Goal: Transaction & Acquisition: Purchase product/service

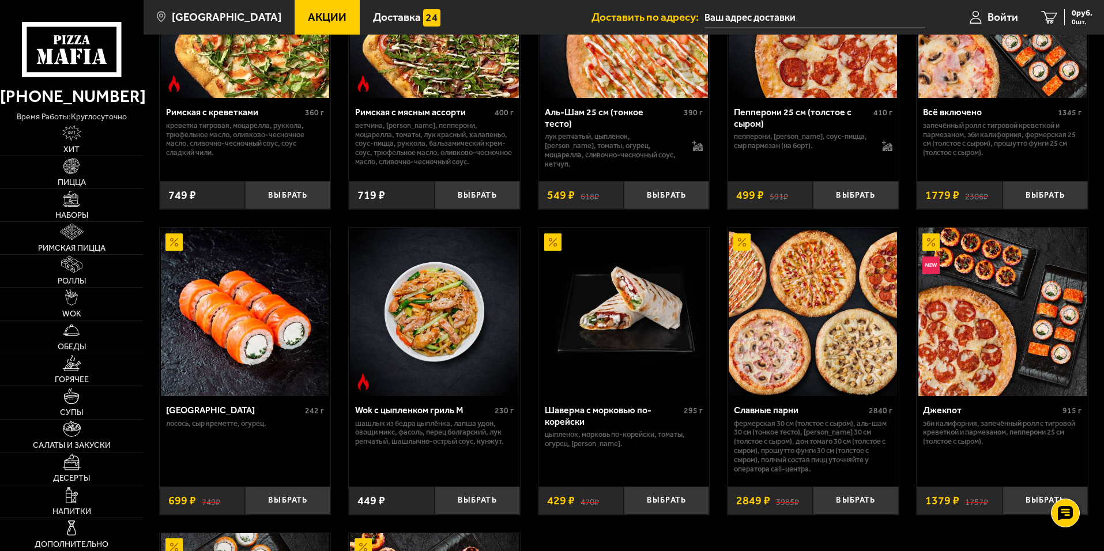
scroll to position [519, 0]
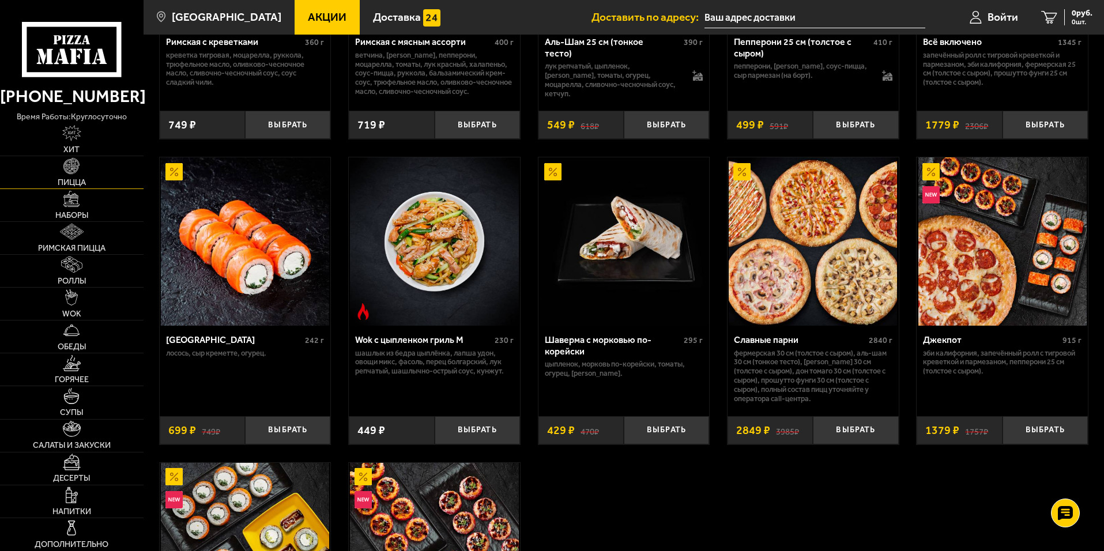
click at [71, 174] on img at bounding box center [71, 166] width 16 height 16
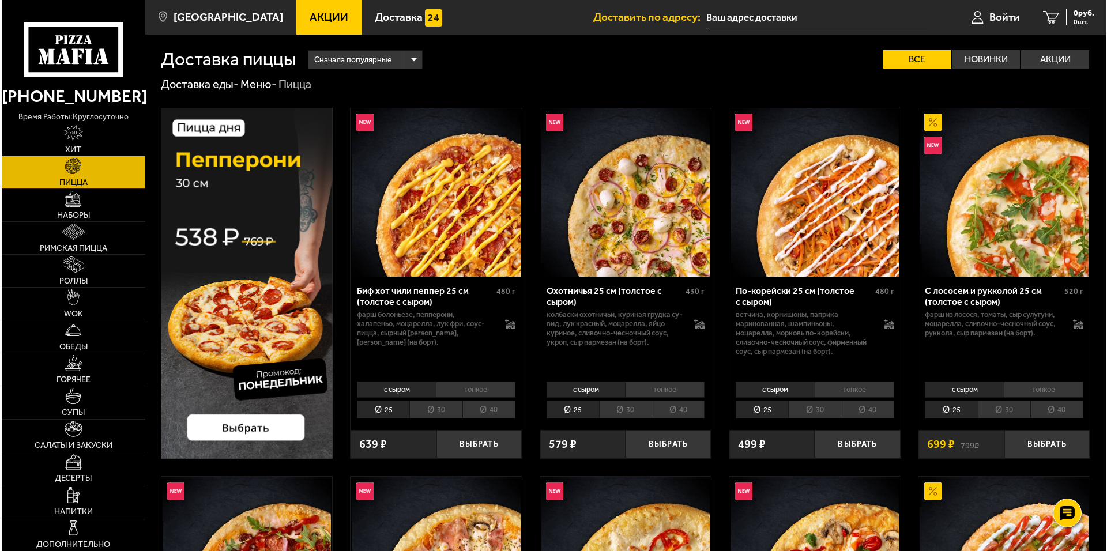
scroll to position [58, 0]
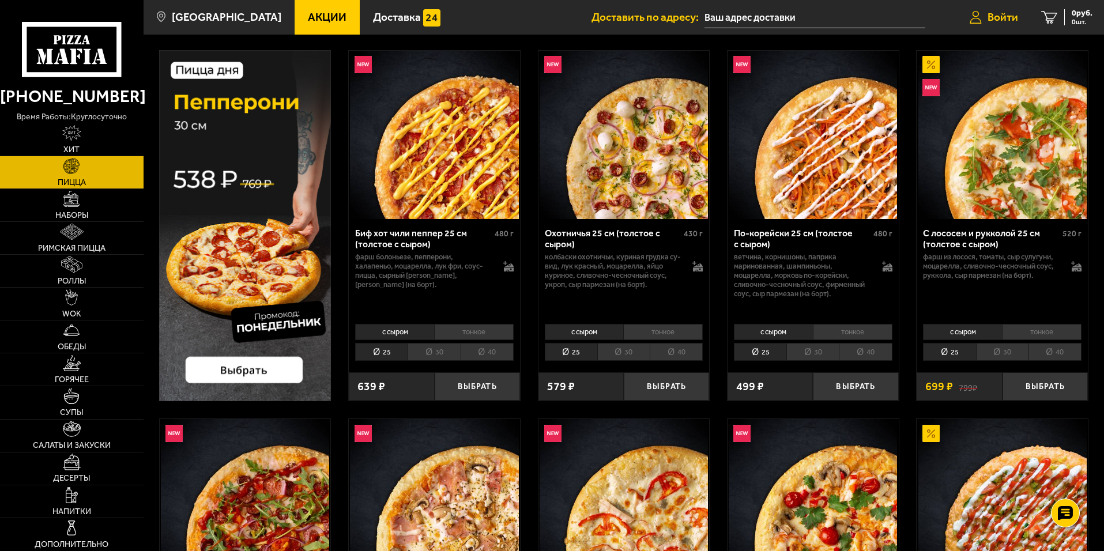
click at [996, 19] on span "Войти" at bounding box center [1003, 17] width 31 height 11
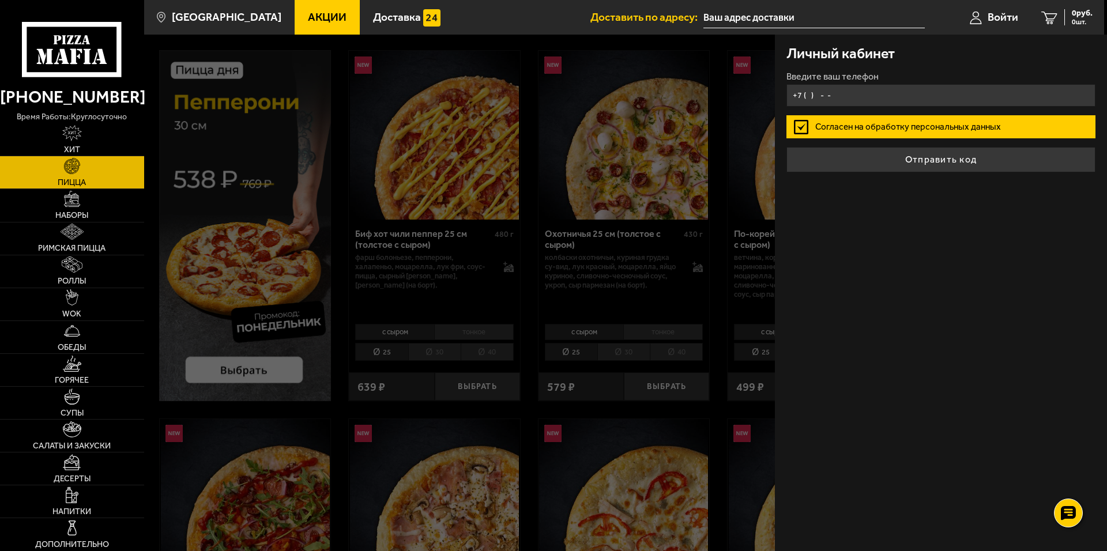
click at [837, 92] on input "+7 ( ) - -" at bounding box center [940, 95] width 309 height 22
click at [856, 92] on input "[PHONE_NUMBER]" at bounding box center [940, 95] width 309 height 22
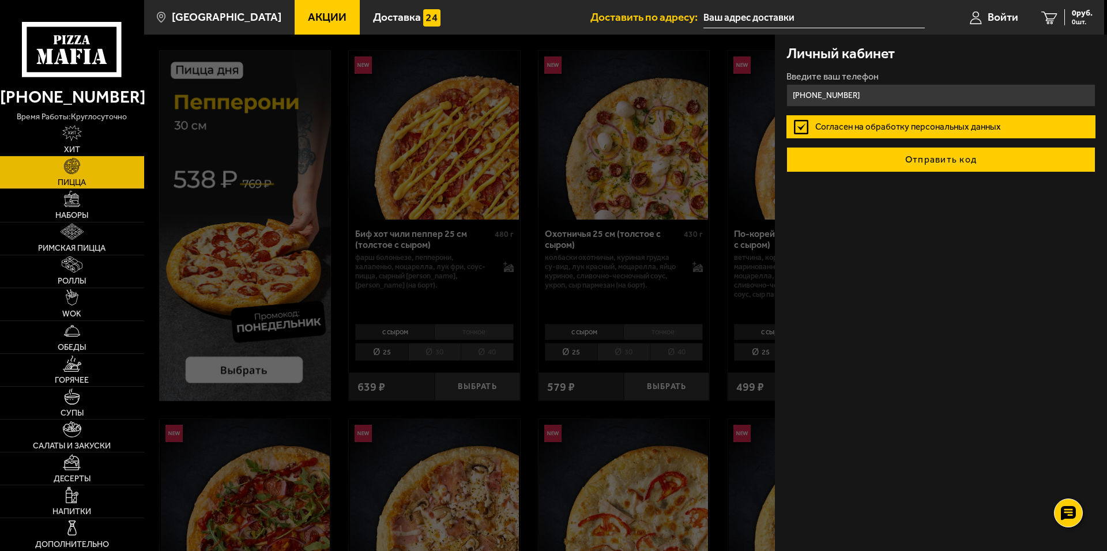
type input "[PHONE_NUMBER]"
click at [912, 158] on button "Отправить код" at bounding box center [940, 159] width 309 height 25
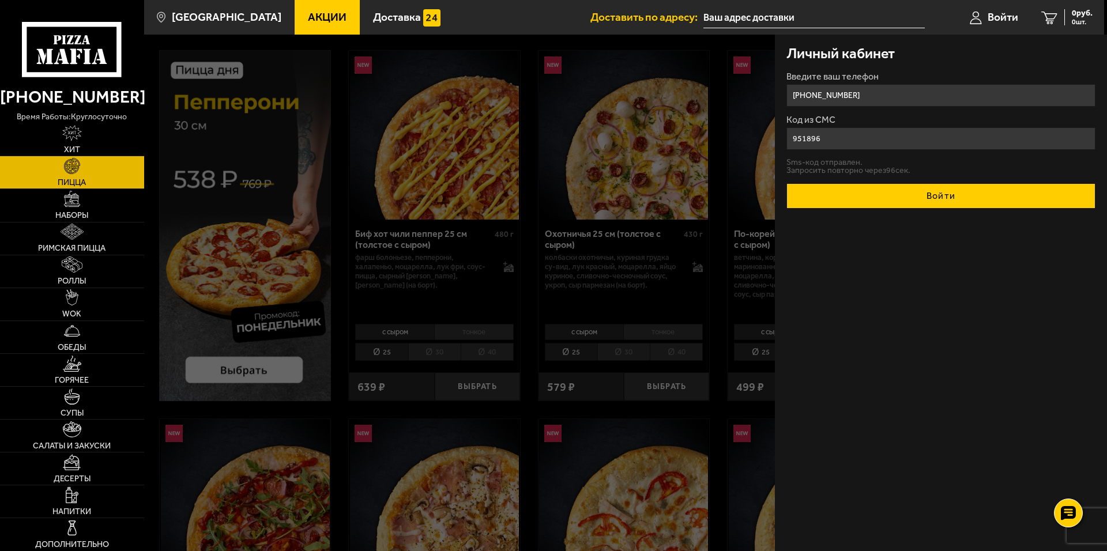
type input "951896"
click at [941, 196] on button "Войти" at bounding box center [940, 195] width 309 height 25
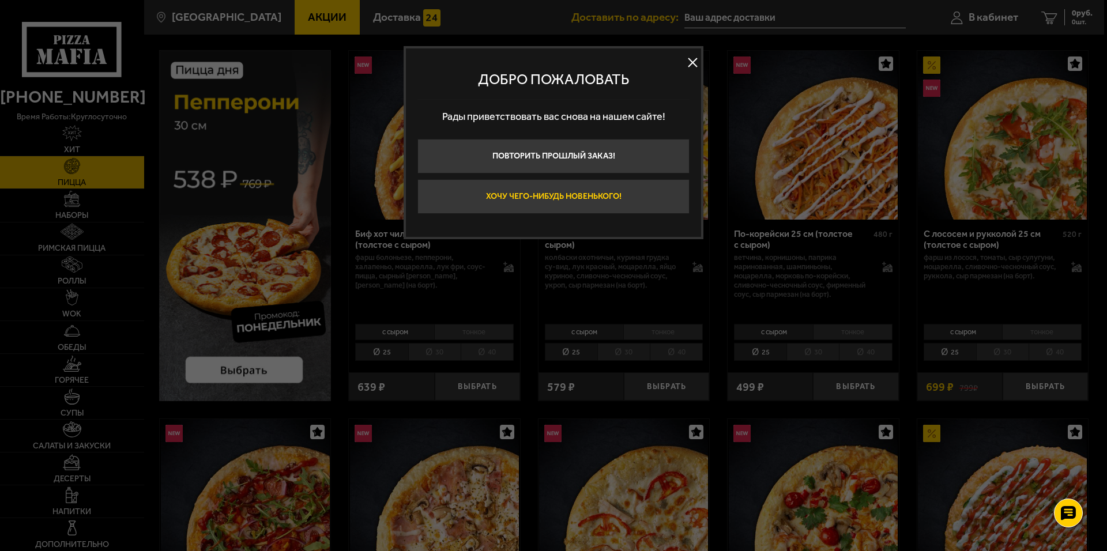
click at [597, 200] on button "Хочу чего-нибудь новенького!" at bounding box center [553, 196] width 272 height 35
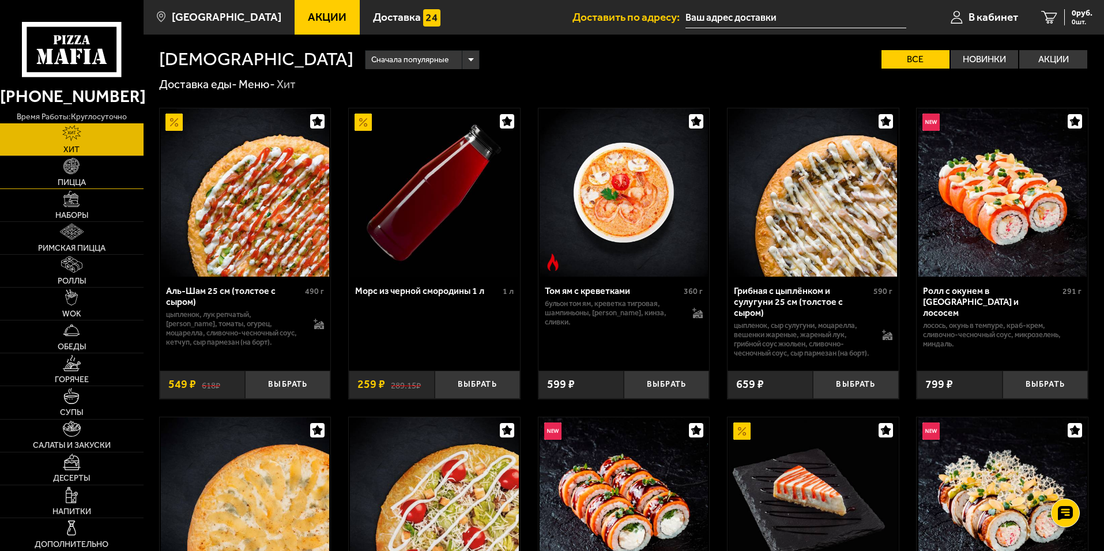
click at [88, 171] on link "Пицца" at bounding box center [72, 172] width 144 height 32
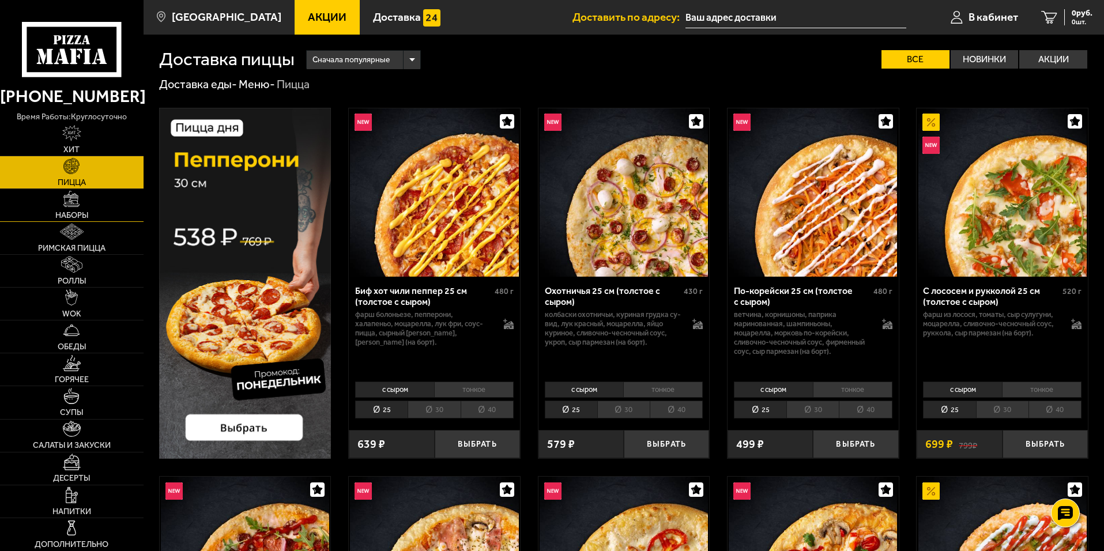
click at [120, 207] on link "Наборы" at bounding box center [72, 205] width 144 height 32
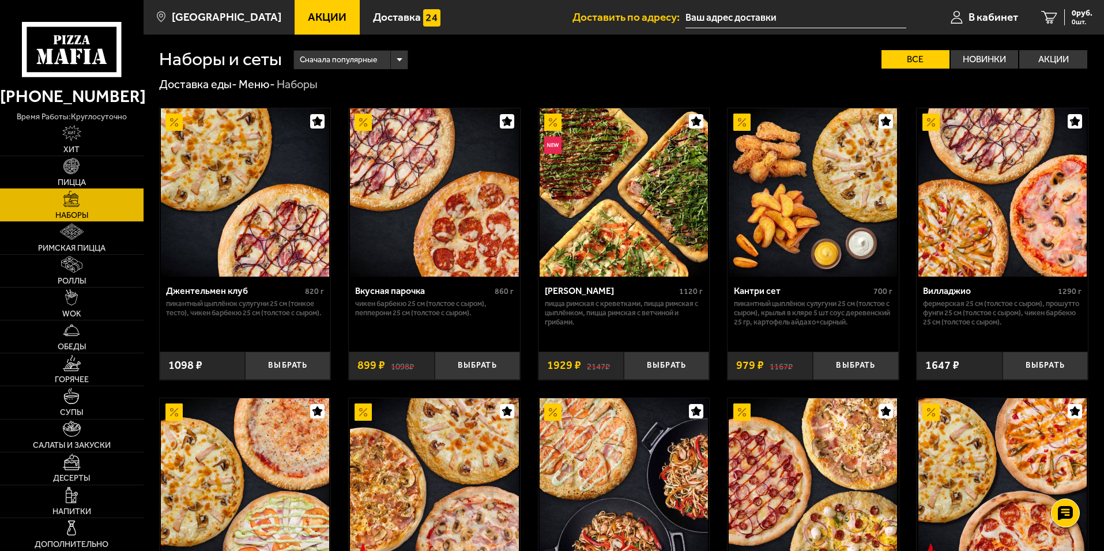
click at [84, 181] on span "Пицца" at bounding box center [72, 183] width 28 height 8
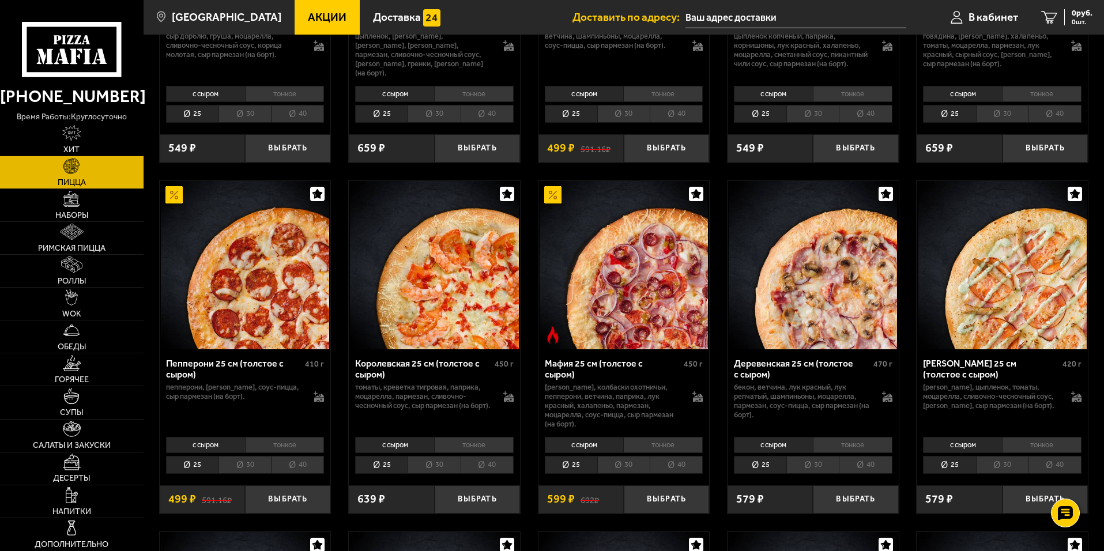
scroll to position [1384, 0]
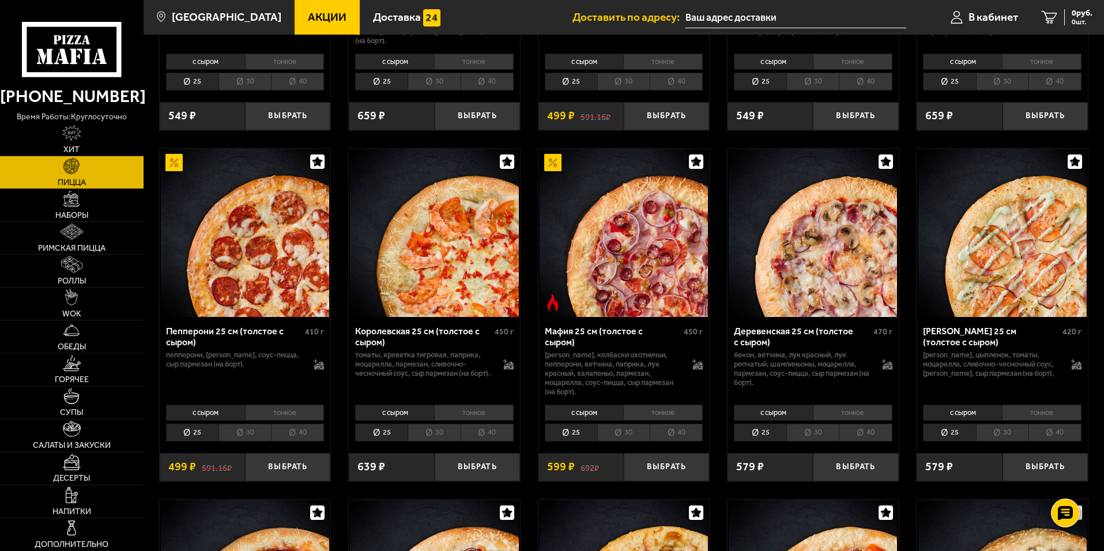
click at [654, 419] on li "тонкое" at bounding box center [663, 413] width 80 height 16
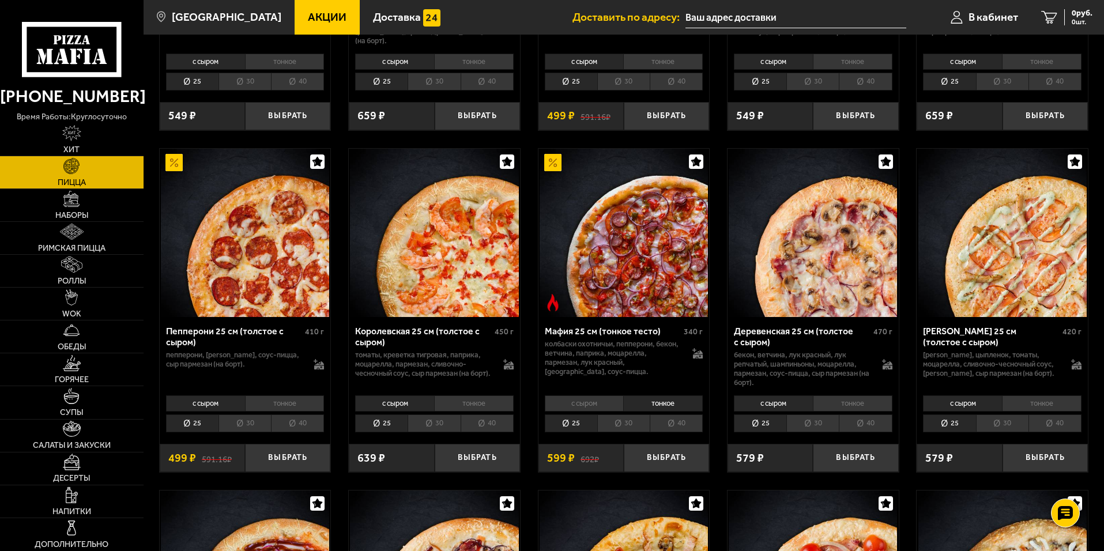
click at [568, 412] on li "с сыром" at bounding box center [584, 404] width 79 height 16
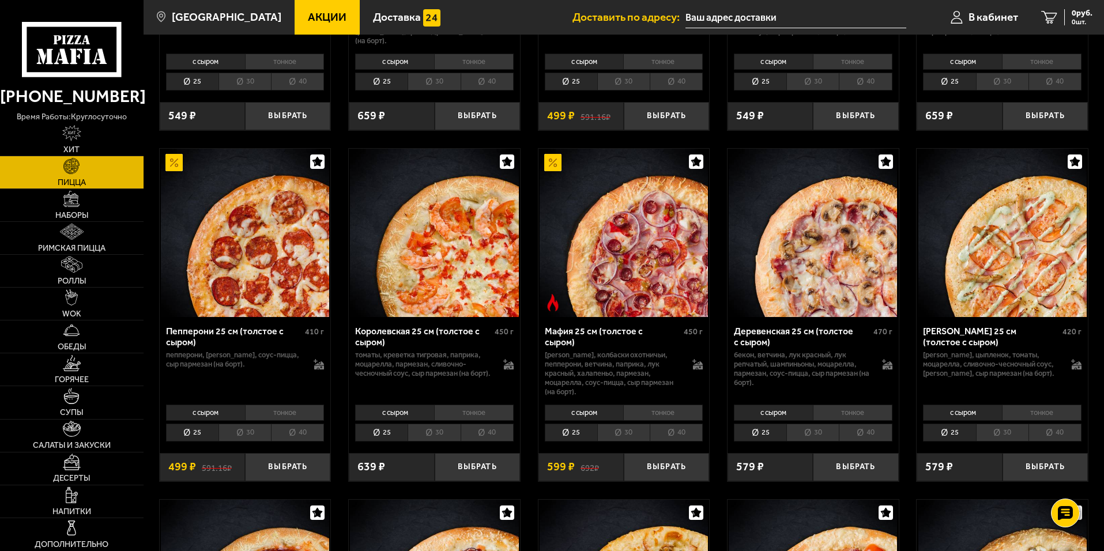
click at [629, 434] on li "30" at bounding box center [623, 433] width 52 height 18
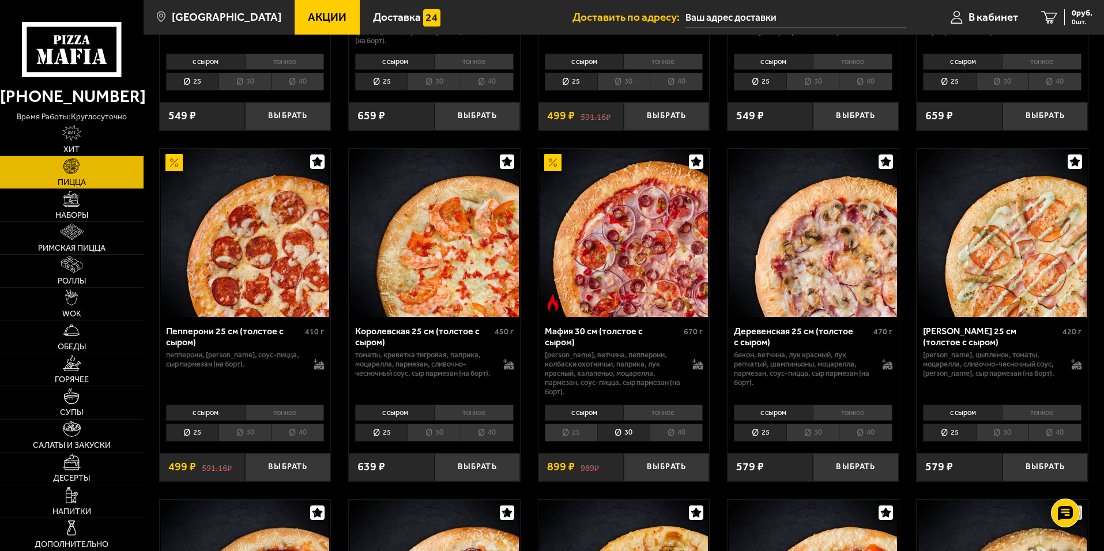
click at [673, 435] on li "40" at bounding box center [676, 433] width 53 height 18
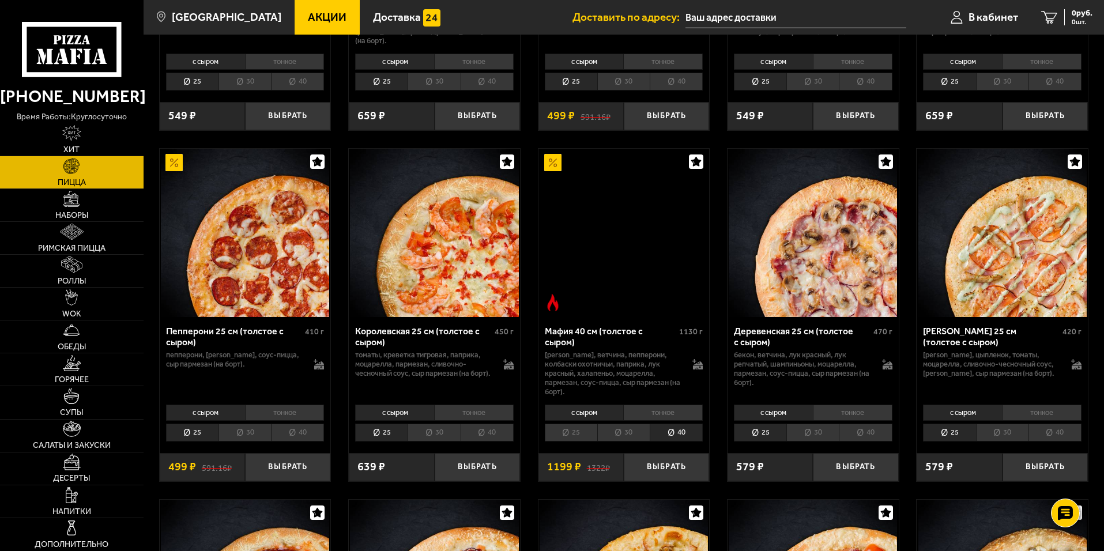
click at [582, 436] on li "25" at bounding box center [571, 433] width 52 height 18
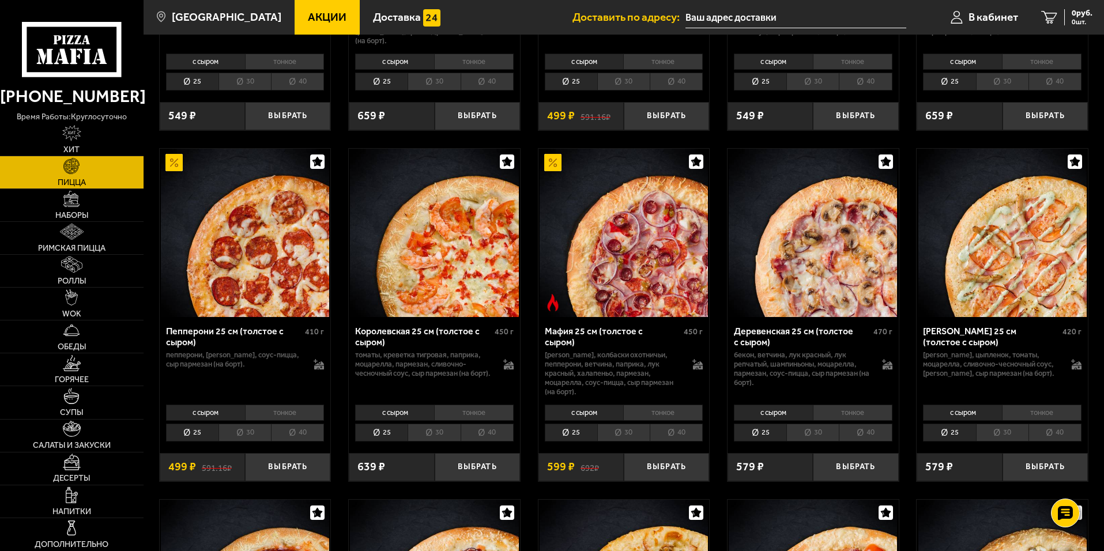
click at [623, 439] on li "30" at bounding box center [623, 433] width 52 height 18
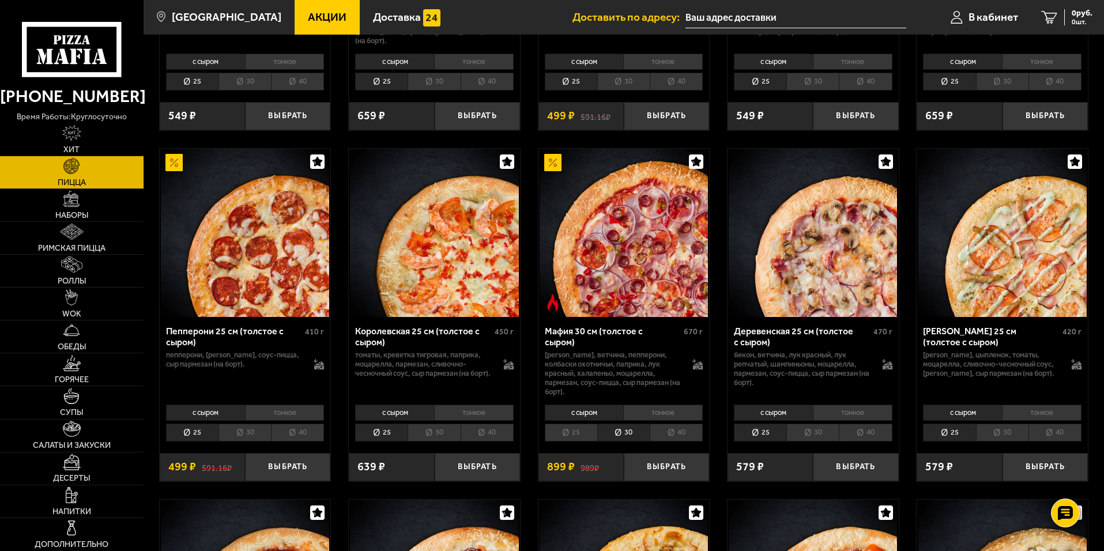
click at [580, 438] on li "25" at bounding box center [571, 433] width 52 height 18
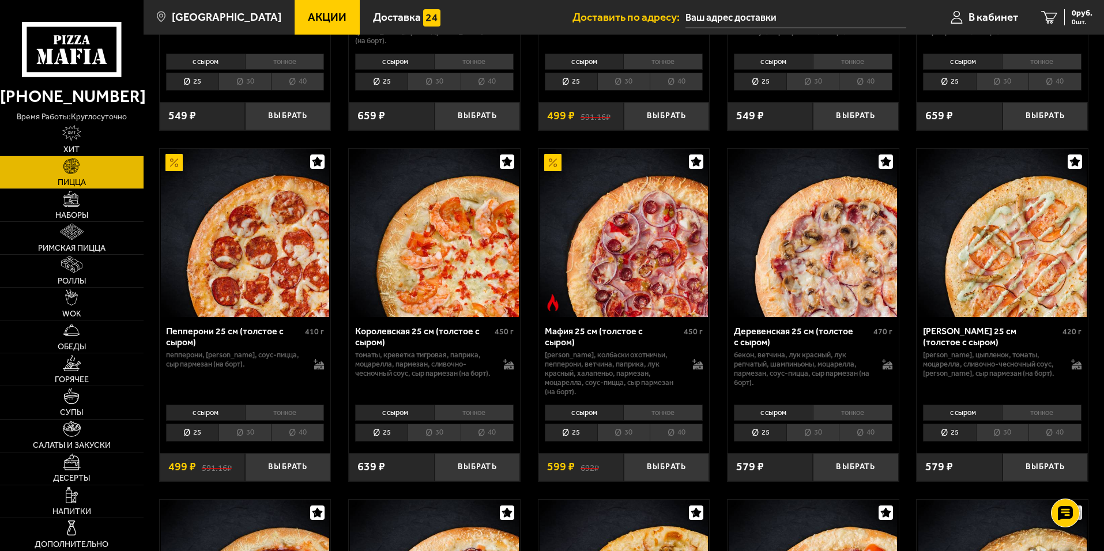
click at [625, 439] on li "30" at bounding box center [623, 433] width 52 height 18
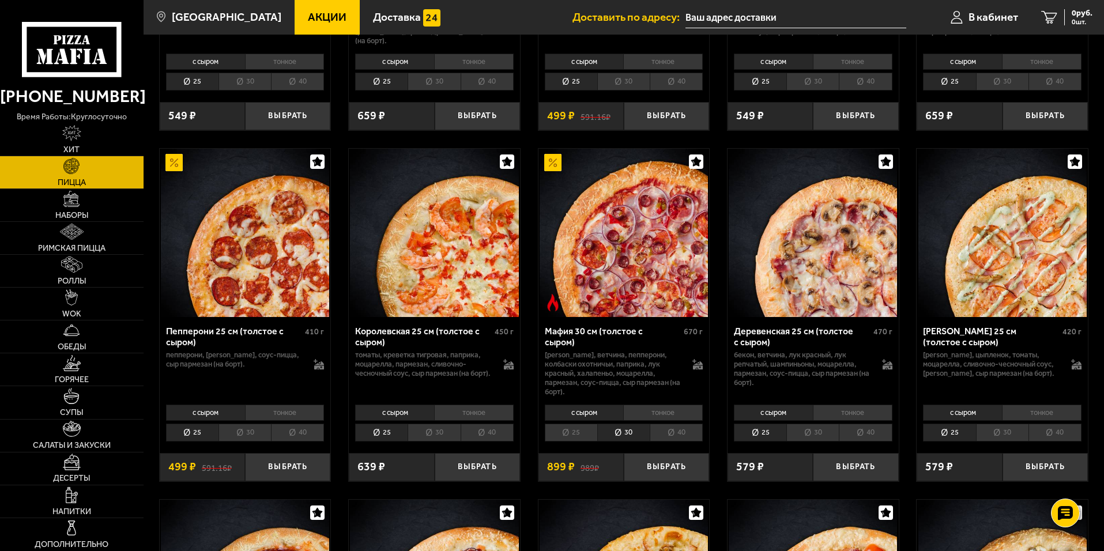
click at [570, 436] on li "25" at bounding box center [571, 433] width 52 height 18
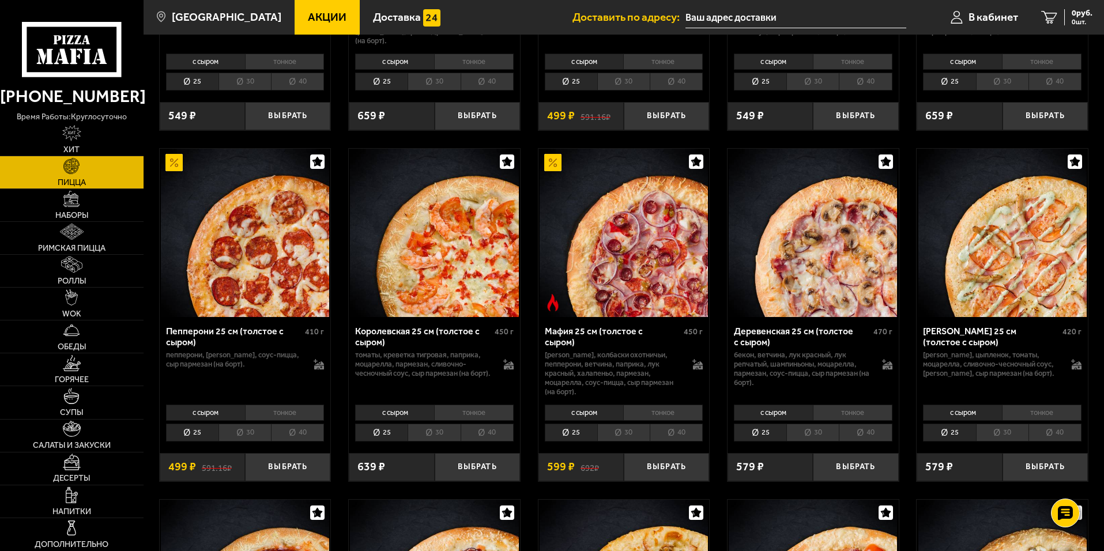
click at [617, 437] on li "30" at bounding box center [623, 433] width 52 height 18
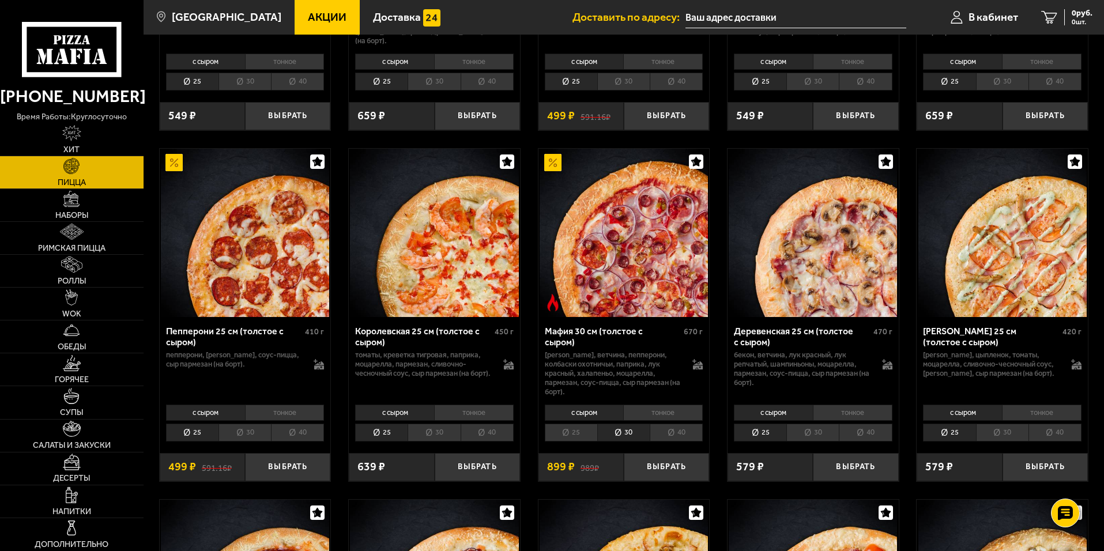
click at [569, 435] on li "25" at bounding box center [571, 433] width 52 height 18
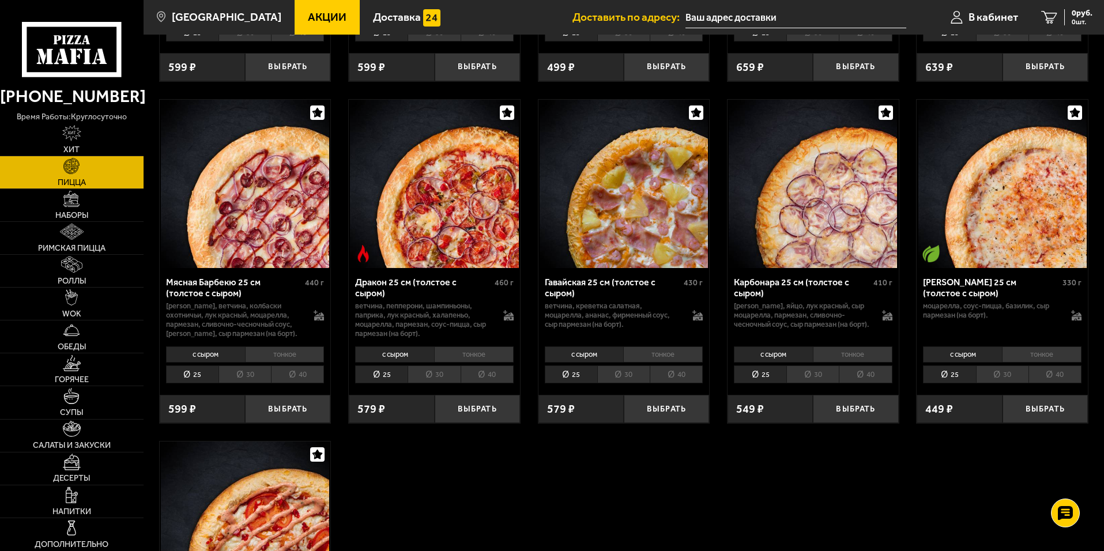
scroll to position [2133, 0]
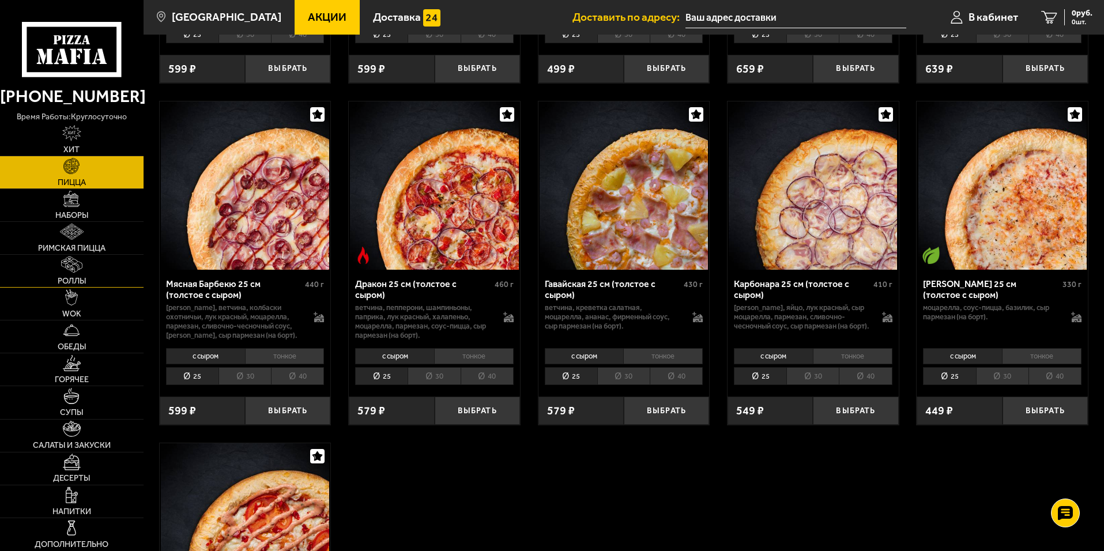
drag, startPoint x: 80, startPoint y: 275, endPoint x: 85, endPoint y: 279, distance: 6.1
click at [81, 276] on link "Роллы" at bounding box center [72, 271] width 144 height 32
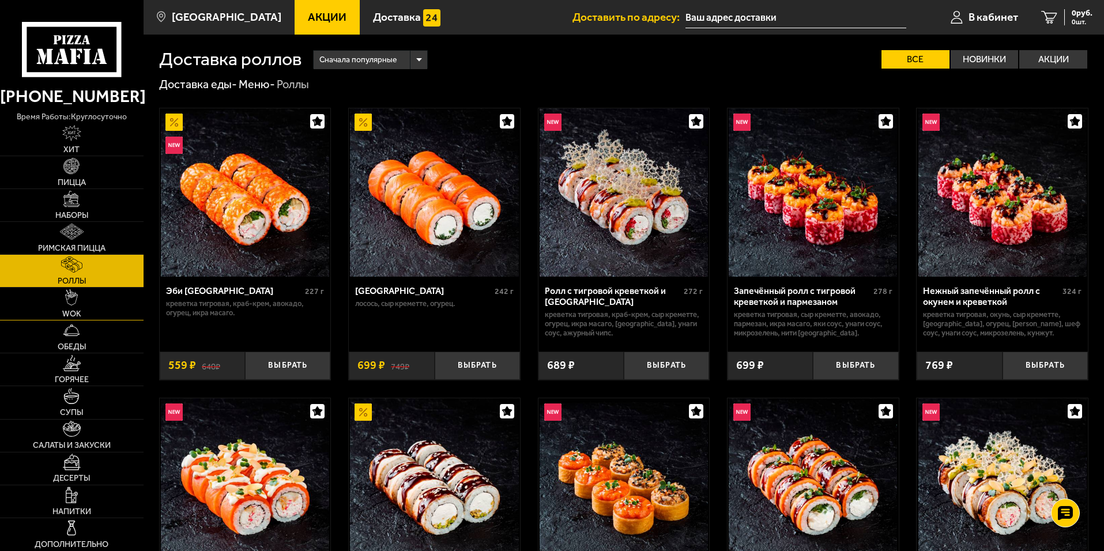
click at [91, 307] on link "WOK" at bounding box center [72, 304] width 144 height 32
